Goal: Task Accomplishment & Management: Complete application form

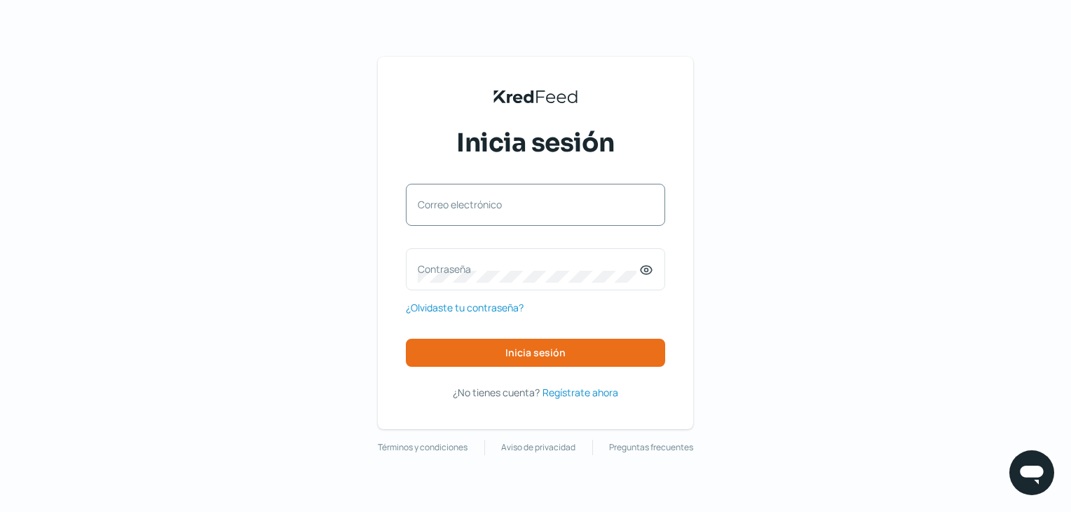
click at [473, 203] on label "Correo electrónico" at bounding box center [528, 204] width 221 height 13
click at [473, 205] on input "Correo electrónico" at bounding box center [536, 211] width 236 height 13
type input "[EMAIL_ADDRESS][DOMAIN_NAME]"
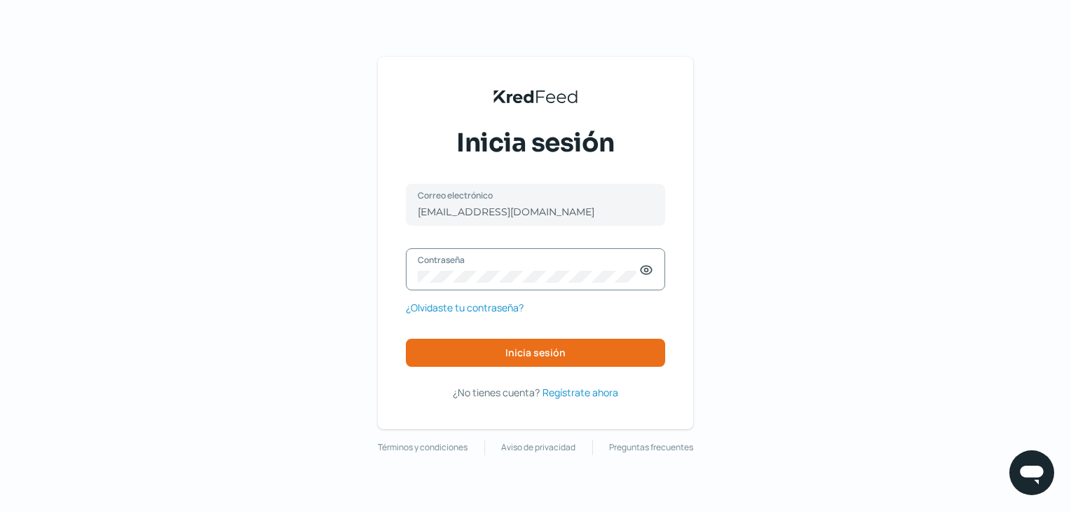
click at [652, 272] on icon at bounding box center [646, 270] width 11 height 8
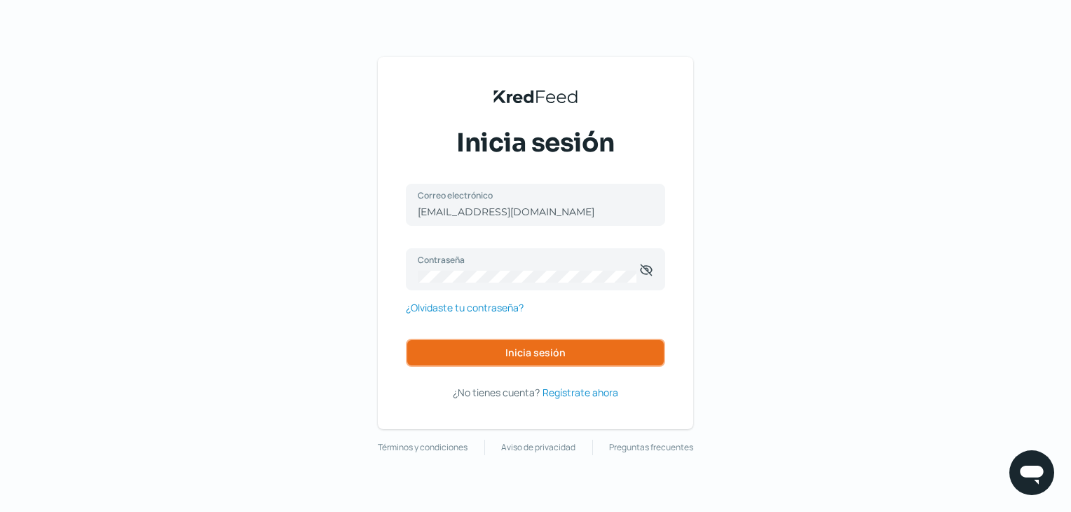
click at [571, 364] on button "Inicia sesión" at bounding box center [535, 353] width 259 height 28
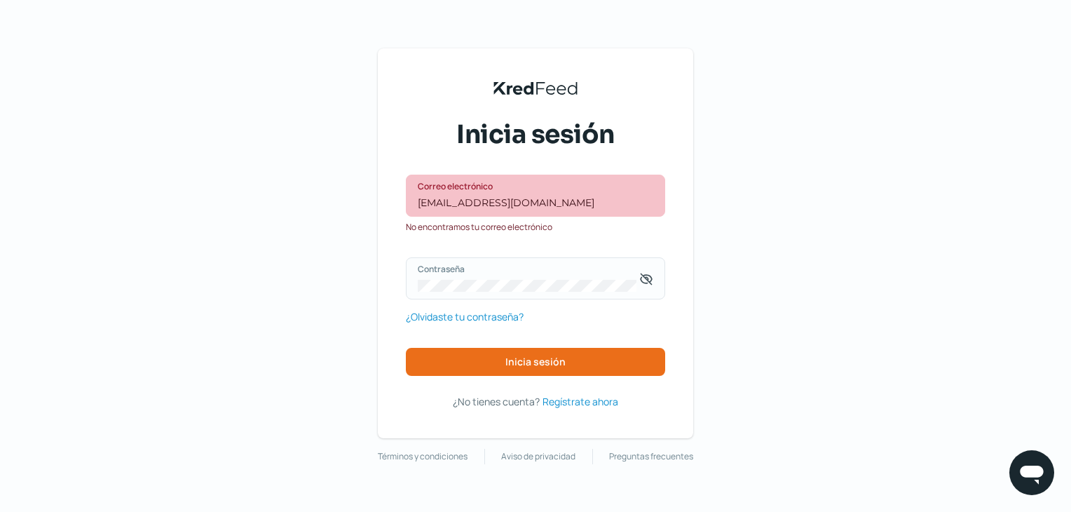
click at [473, 272] on label "Contraseña" at bounding box center [528, 269] width 221 height 12
click at [471, 278] on div "Contraseña" at bounding box center [535, 278] width 259 height 42
click at [470, 357] on button "Inicia sesión" at bounding box center [535, 362] width 259 height 28
click at [443, 359] on button "Inicia sesión" at bounding box center [535, 362] width 259 height 28
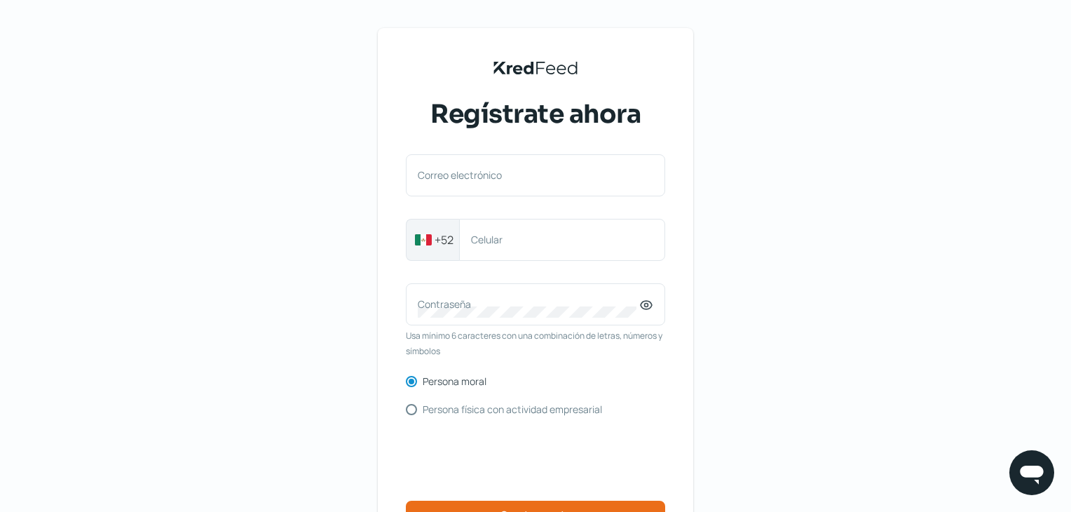
click at [533, 170] on label "Correo electrónico" at bounding box center [528, 174] width 221 height 13
click at [533, 176] on input "Correo electrónico" at bounding box center [536, 182] width 236 height 13
type input "[EMAIL_ADDRESS][DOMAIN_NAME]"
type input "3332580895"
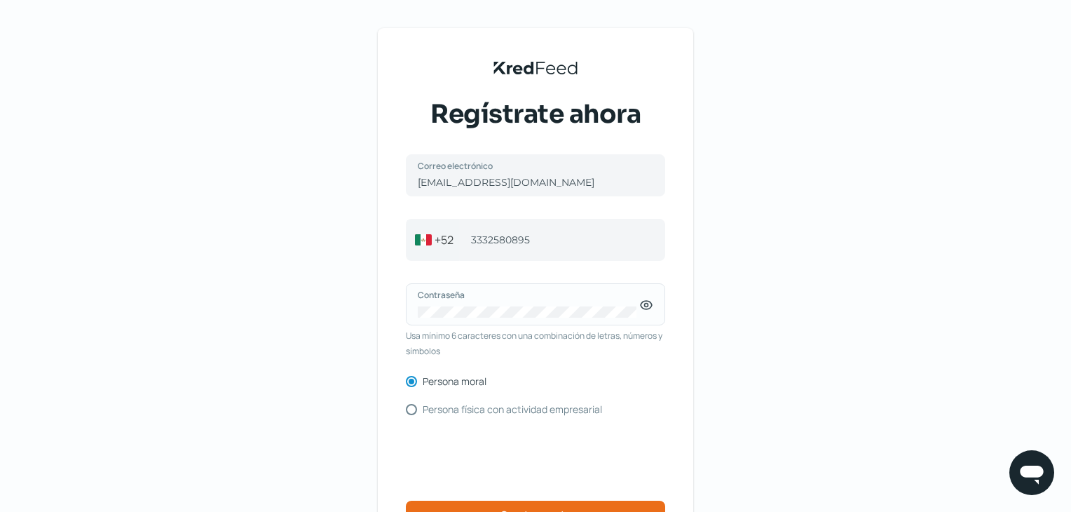
click at [660, 300] on div "Contraseña" at bounding box center [535, 304] width 259 height 42
click at [655, 315] on div "Contraseña" at bounding box center [535, 304] width 259 height 42
click at [650, 315] on div "Contraseña" at bounding box center [535, 304] width 259 height 42
click at [648, 308] on icon at bounding box center [646, 305] width 14 height 14
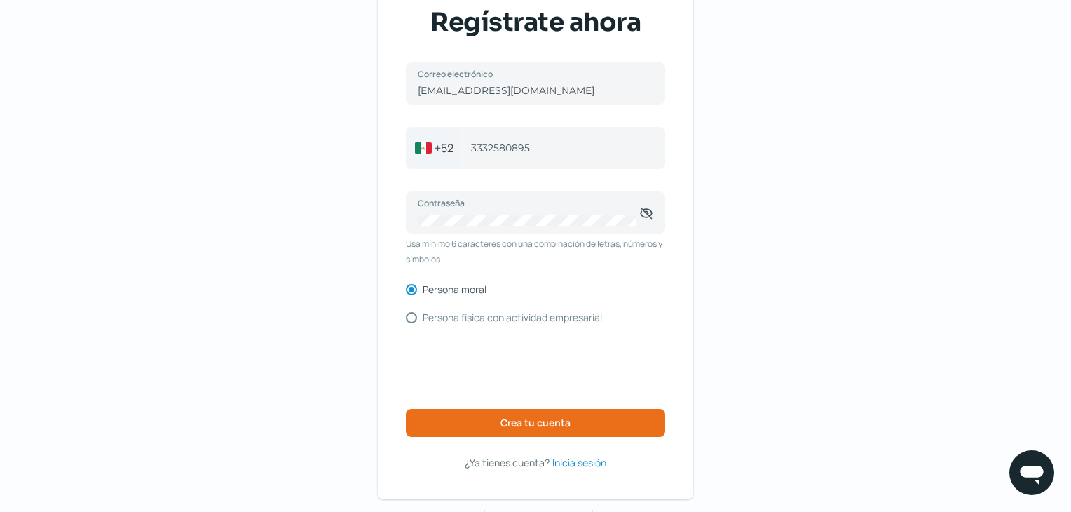
scroll to position [132, 0]
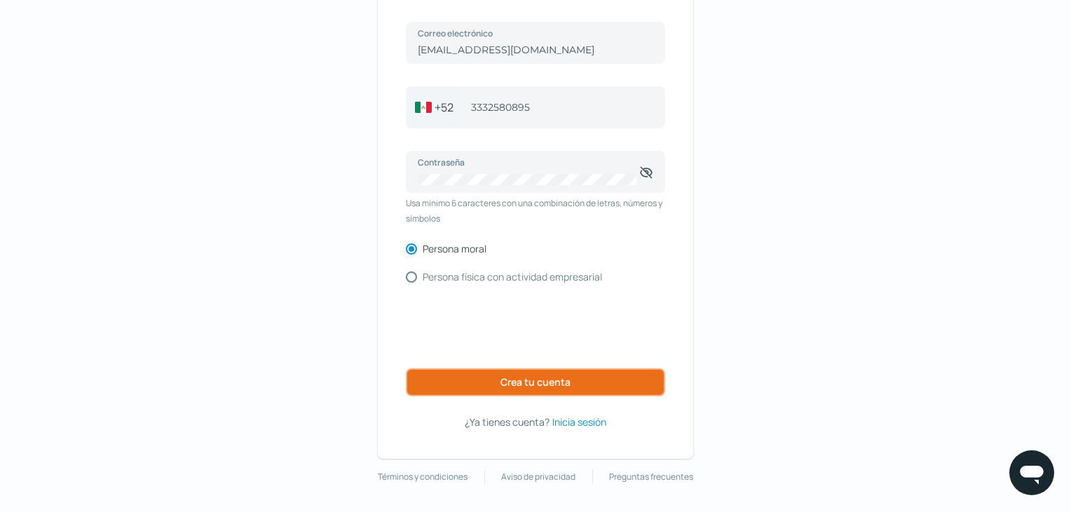
click at [500, 386] on button "Crea tu cuenta" at bounding box center [535, 382] width 259 height 28
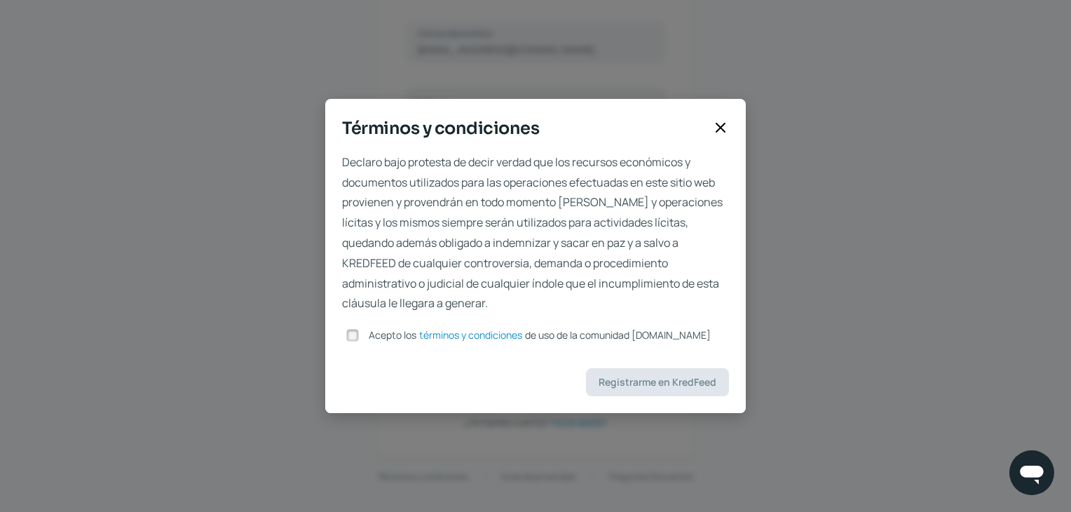
click at [350, 337] on input "Acepto los términos y condiciones de uso de la comunidad [DOMAIN_NAME]" at bounding box center [352, 335] width 13 height 13
checkbox input "true"
click at [605, 385] on span "Registrarme en KredFeed" at bounding box center [658, 382] width 118 height 10
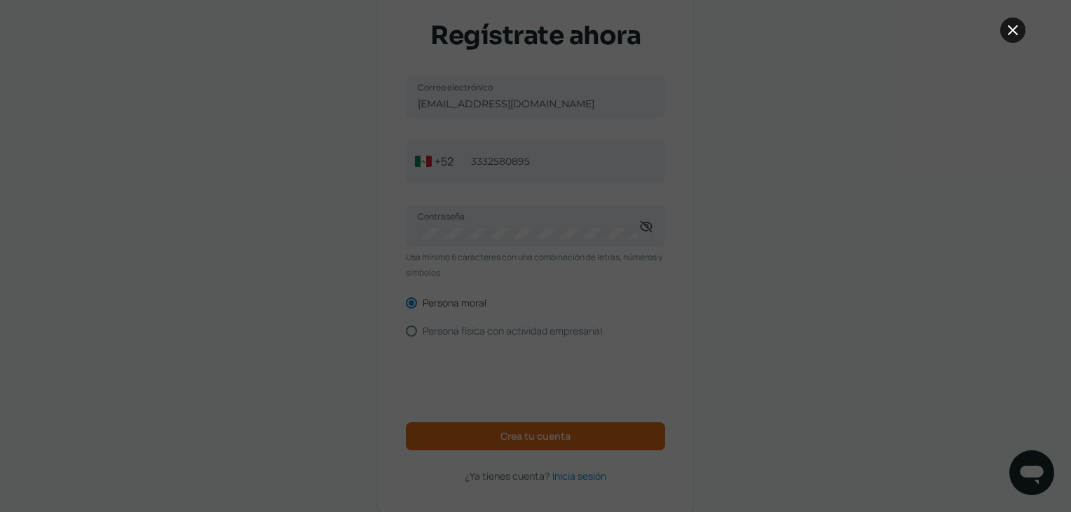
click at [1004, 34] on button at bounding box center [1012, 30] width 25 height 25
